Goal: Find specific fact: Find specific fact

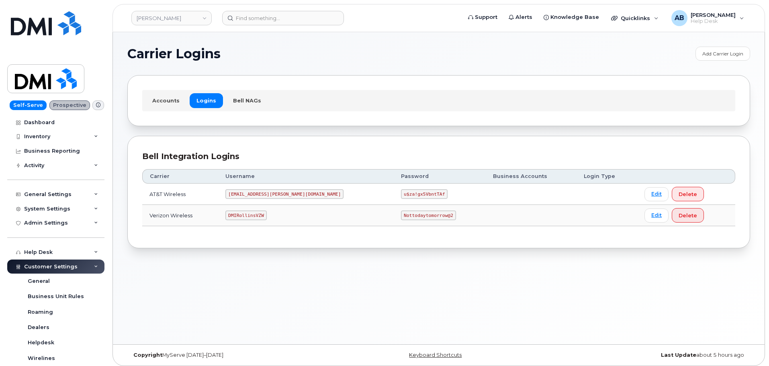
click at [265, 214] on code "DMIRollinsVZW" at bounding box center [245, 215] width 41 height 10
copy code "DMIRollinsVZW"
drag, startPoint x: 364, startPoint y: 221, endPoint x: 368, endPoint y: 215, distance: 7.4
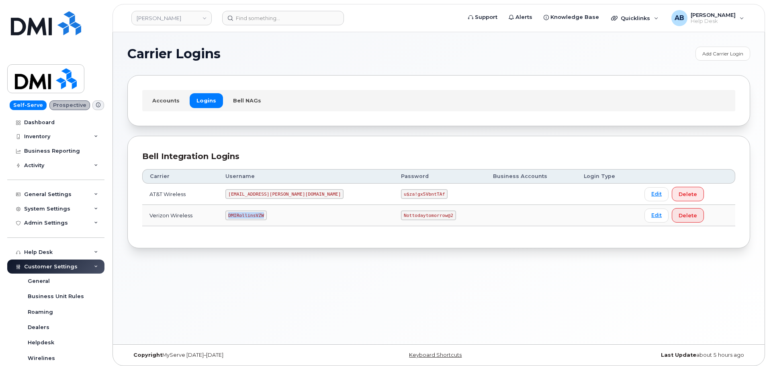
click at [394, 219] on td "Nottodaytomorrow@2" at bounding box center [440, 215] width 92 height 21
click at [401, 215] on code "Nottodaytomorrow@2" at bounding box center [428, 215] width 55 height 10
click at [401, 214] on code "Nottodaytomorrow@2" at bounding box center [428, 215] width 55 height 10
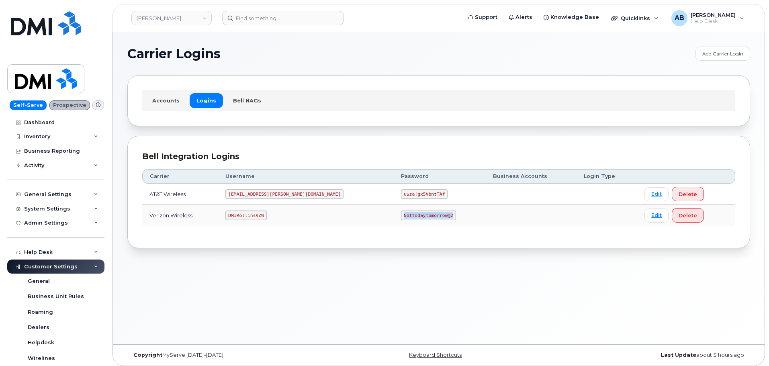
copy code "Nottodaytomorrow@2"
click at [301, 154] on div "Bell Integration Logins" at bounding box center [438, 157] width 593 height 12
